Goal: Task Accomplishment & Management: Complete application form

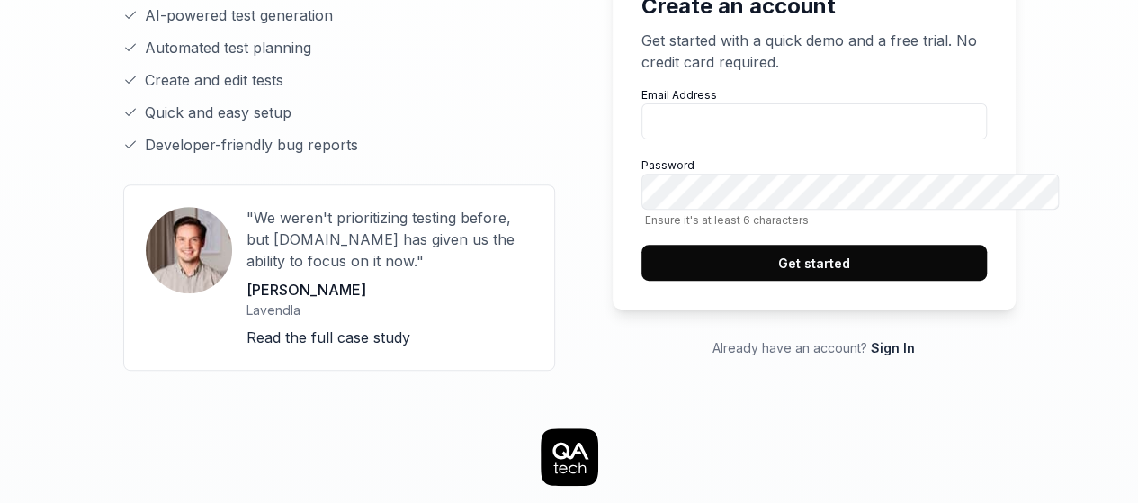
scroll to position [270, 0]
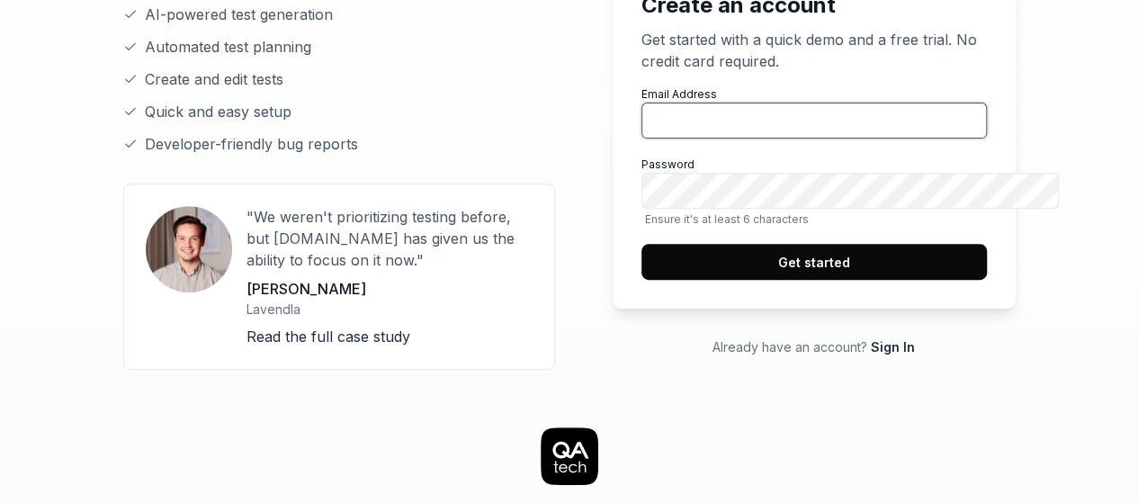
click at [703, 129] on input "Email Address" at bounding box center [813, 121] width 345 height 36
type input "[EMAIL_ADDRESS][DOMAIN_NAME]"
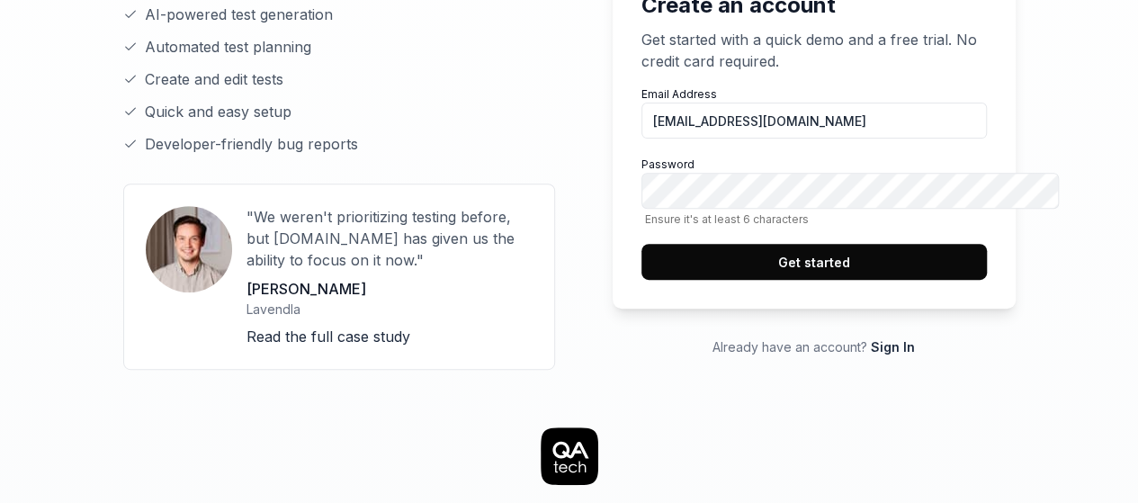
click at [809, 274] on button "Get started" at bounding box center [813, 262] width 345 height 36
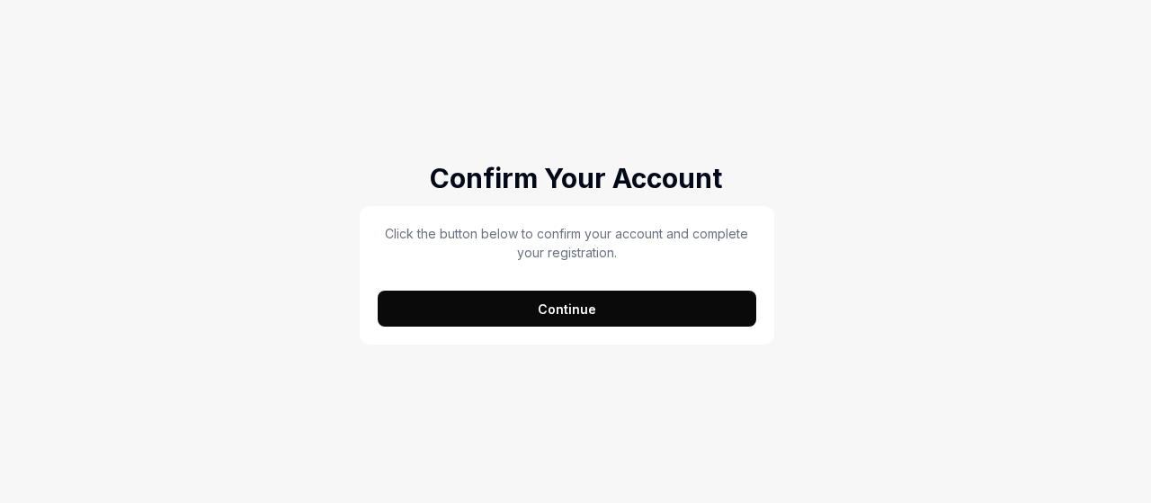
click at [552, 298] on button "Continue" at bounding box center [567, 309] width 379 height 36
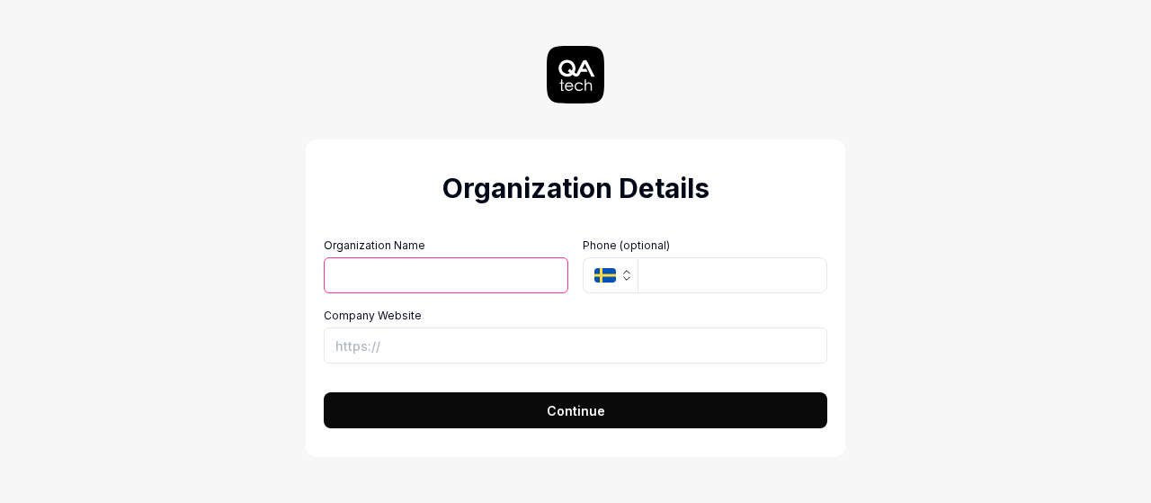
click at [405, 273] on input "Organization Name" at bounding box center [446, 275] width 245 height 36
type input "Utshab Ghimire"
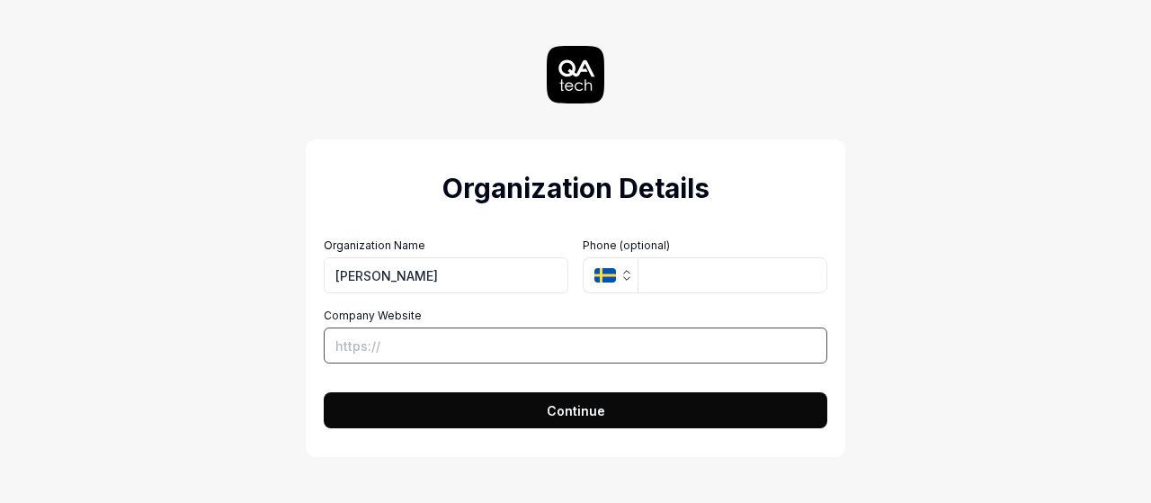
click at [416, 354] on input "Company Website" at bounding box center [576, 345] width 504 height 36
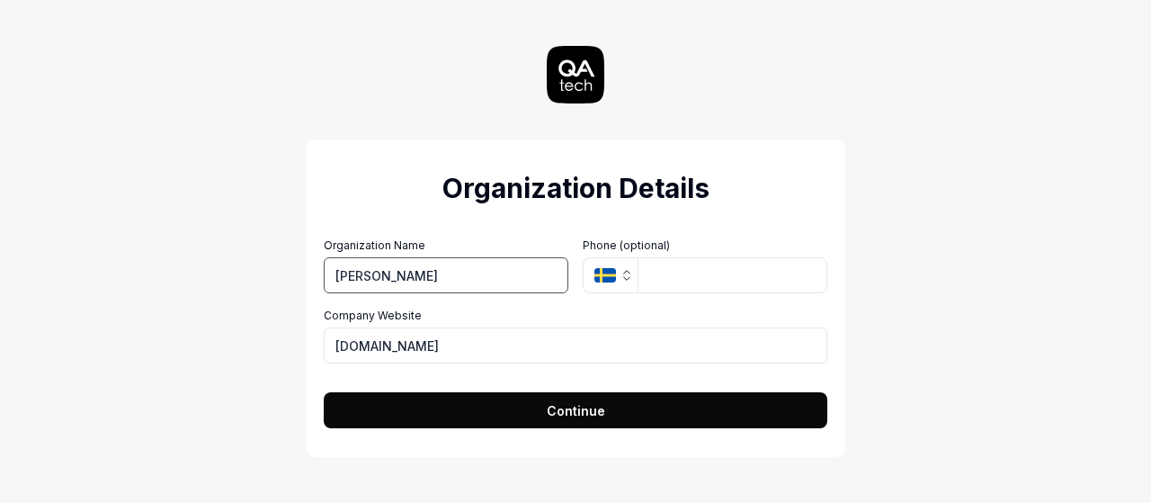
type input "https://capitalconverter.com"
click at [455, 258] on input "Utshab Ghimire" at bounding box center [446, 275] width 245 height 36
click at [264, 270] on div "Organization Details Organization Name Utshab Ghimire Organization Logo (Square…" at bounding box center [576, 251] width 806 height 503
drag, startPoint x: 434, startPoint y: 277, endPoint x: 313, endPoint y: 278, distance: 120.5
click at [313, 278] on div "Organization Details Organization Name Utshab Ghimire Organization Logo (Square…" at bounding box center [576, 297] width 540 height 317
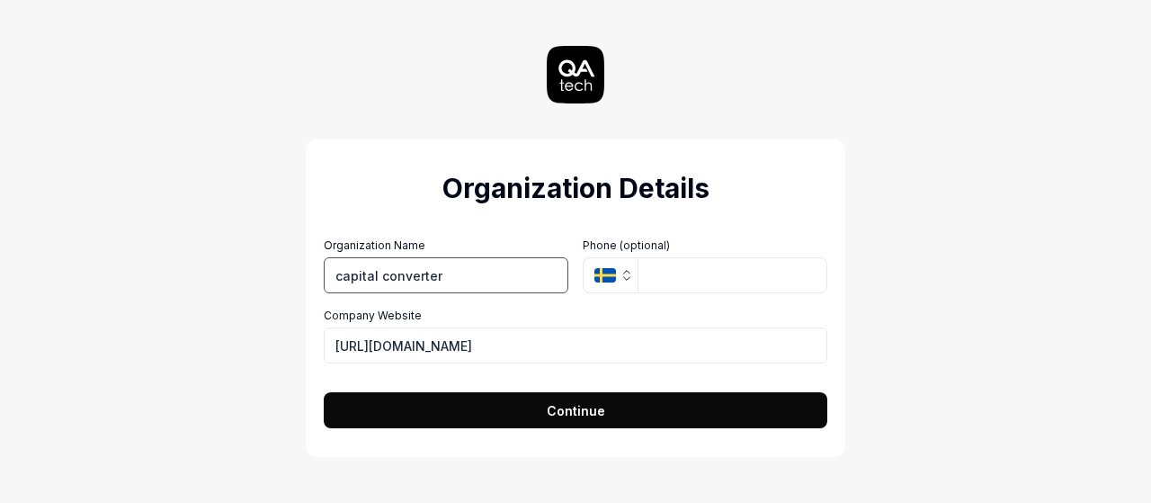
type input "capital converter"
click at [586, 404] on span "Continue" at bounding box center [576, 410] width 58 height 19
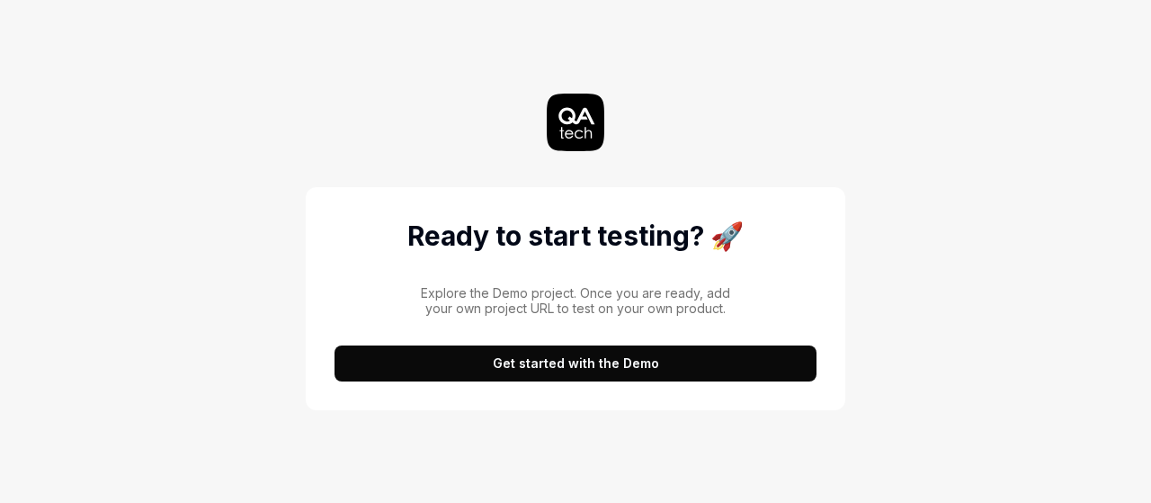
click at [581, 348] on button "Get started with the Demo" at bounding box center [576, 363] width 482 height 36
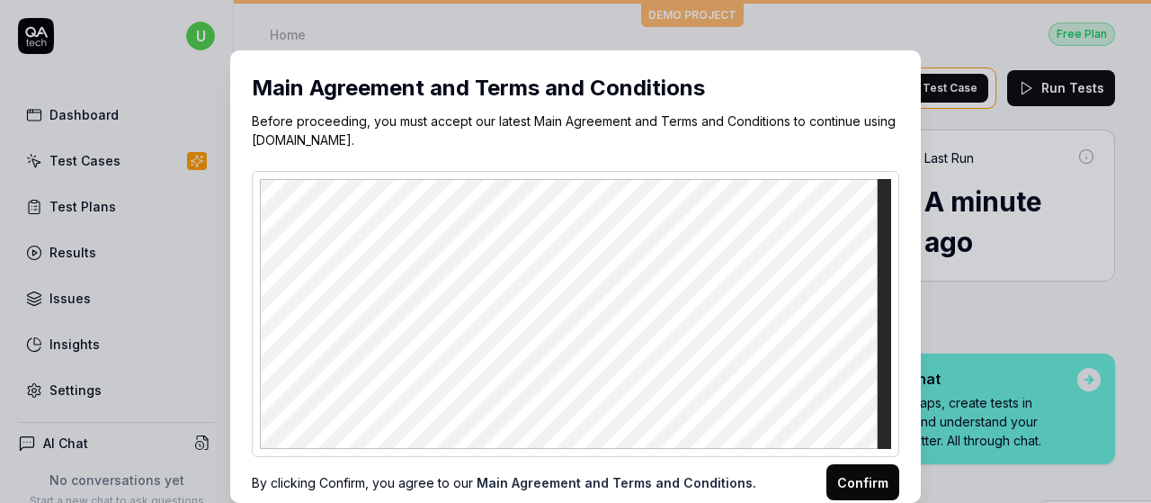
click at [997, 107] on div "​ Main Agreement and Terms and Conditions Before proceeding, you must accept ou…" at bounding box center [575, 251] width 1151 height 503
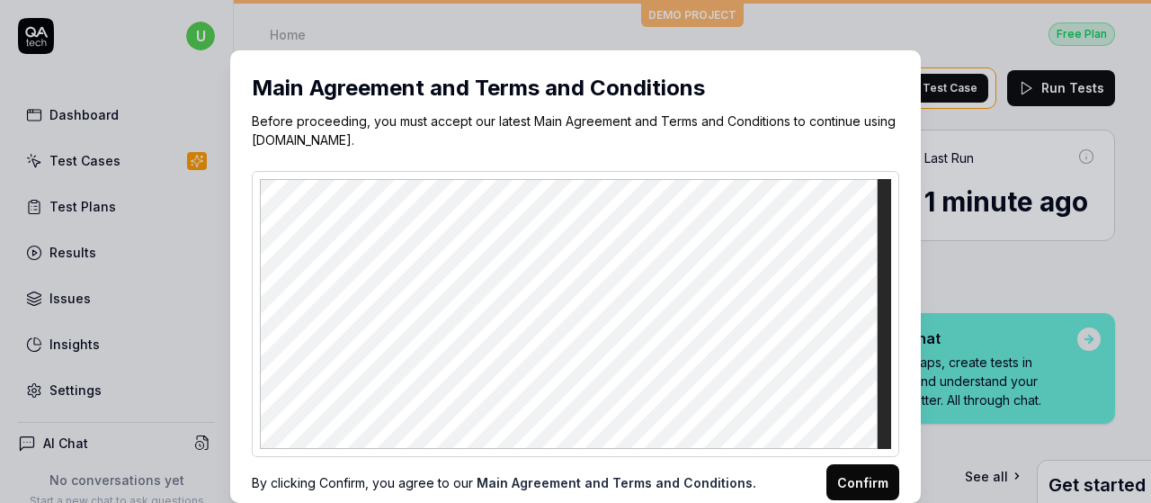
click at [836, 488] on button "Confirm" at bounding box center [863, 482] width 73 height 36
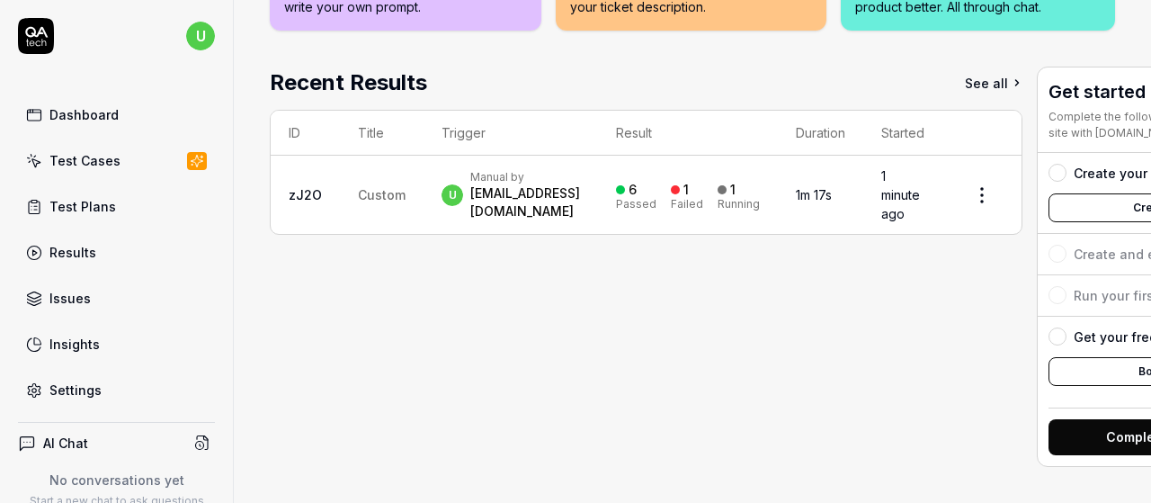
scroll to position [222, 0]
